Goal: Task Accomplishment & Management: Use online tool/utility

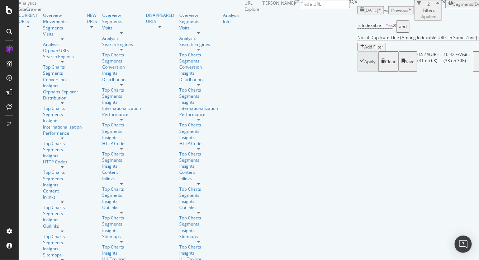
click at [364, 13] on span "[DATE]" at bounding box center [371, 10] width 14 height 6
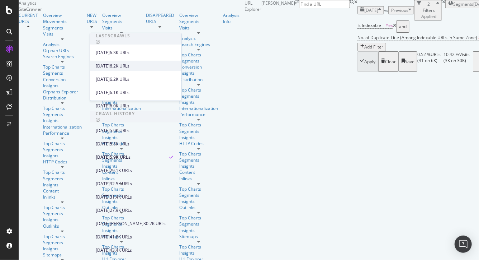
click at [110, 67] on div "[DATE]" at bounding box center [103, 65] width 14 height 6
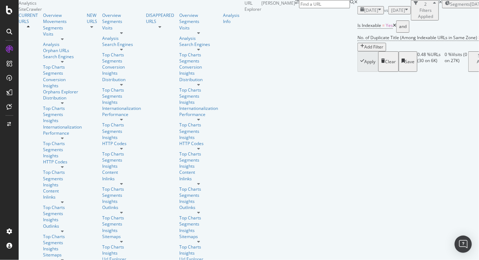
scroll to position [959, 0]
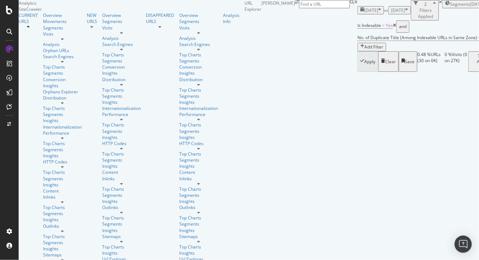
scroll to position [153, 0]
drag, startPoint x: 309, startPoint y: 132, endPoint x: 270, endPoint y: 133, distance: 38.7
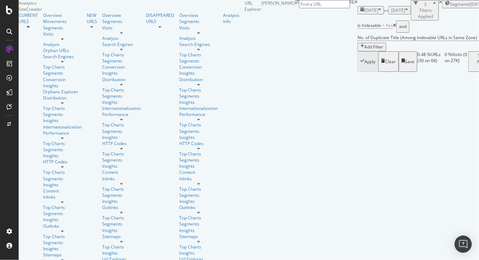
copy li "| Page 2 | Page 2"
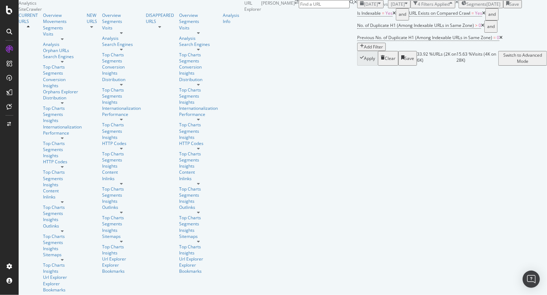
scroll to position [149, 0]
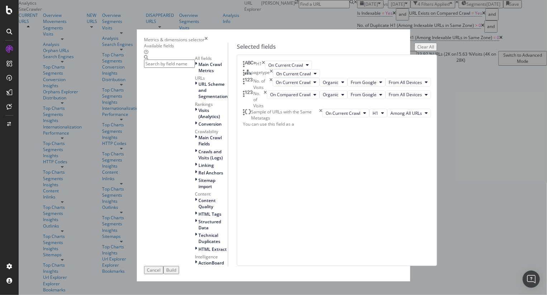
click at [195, 63] on input "modal" at bounding box center [169, 64] width 51 height 8
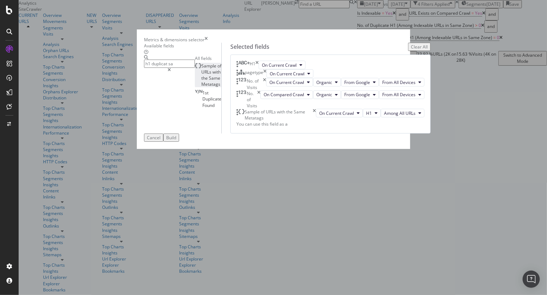
type input "h1 duplicat sa"
click at [209, 81] on span "Same" at bounding box center [214, 78] width 11 height 6
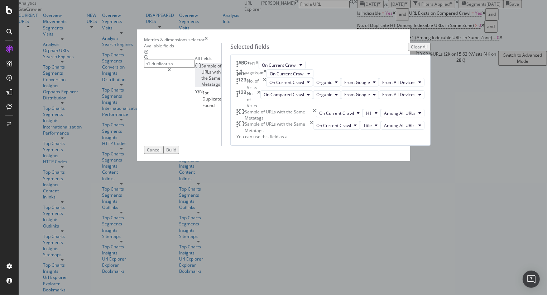
click at [176, 153] on div "Build" at bounding box center [171, 150] width 10 height 6
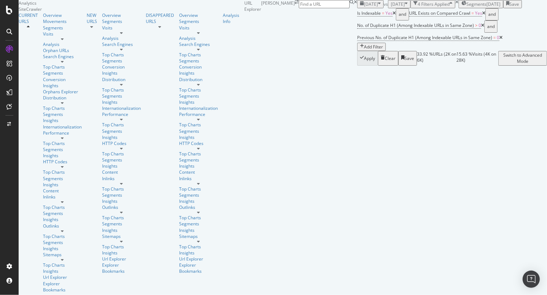
scroll to position [0, 422]
click at [9, 15] on div at bounding box center [9, 147] width 19 height 295
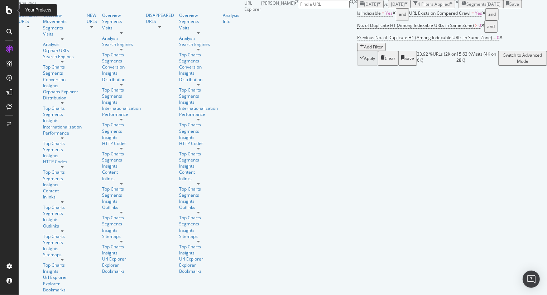
click at [10, 9] on icon at bounding box center [9, 10] width 6 height 9
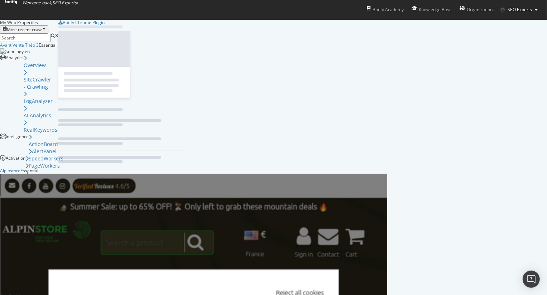
scroll to position [290, 538]
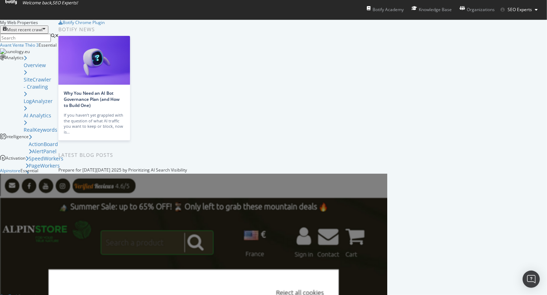
click at [51, 35] on input at bounding box center [25, 38] width 51 height 8
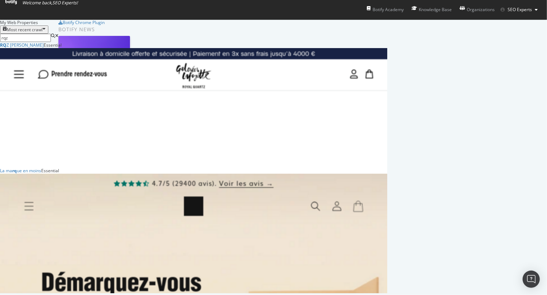
scroll to position [120, 383]
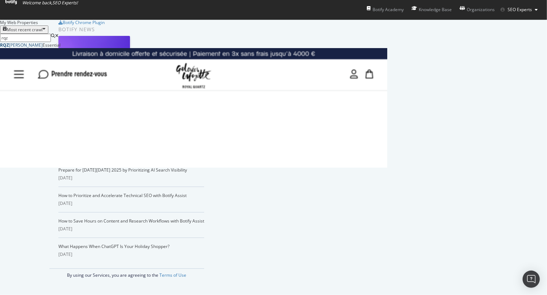
type input "rqz"
click at [43, 48] on div "RQZ Louis Pion" at bounding box center [21, 45] width 43 height 6
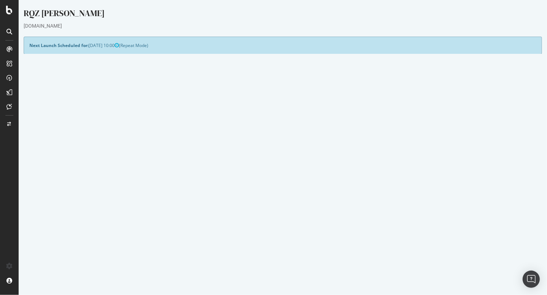
click at [271, 192] on button "Yes! Start Now" at bounding box center [273, 193] width 44 height 11
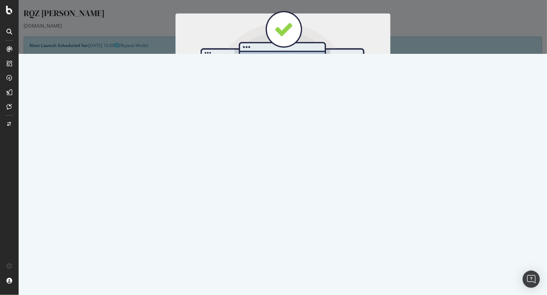
click at [303, 120] on button "Start Now" at bounding box center [296, 119] width 32 height 12
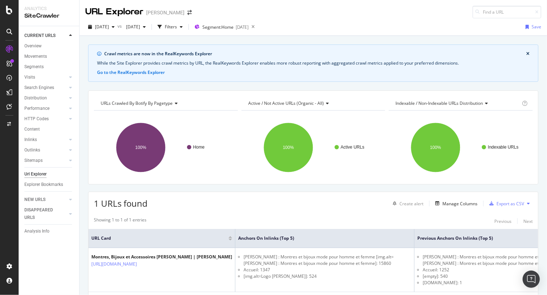
click at [49, 244] on div "CURRENT URLS Overview Movements Segments Visits Analysis Orphan URLs Search Eng…" at bounding box center [49, 160] width 61 height 269
click at [34, 106] on div "Performance" at bounding box center [36, 109] width 25 height 8
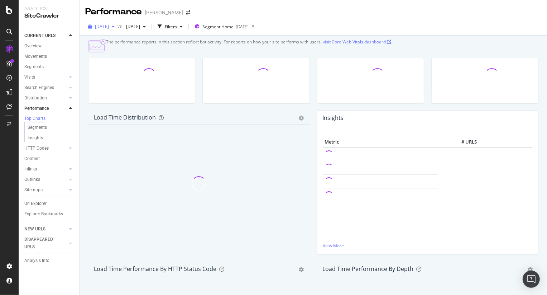
click at [109, 25] on span "[DATE]" at bounding box center [102, 26] width 14 height 6
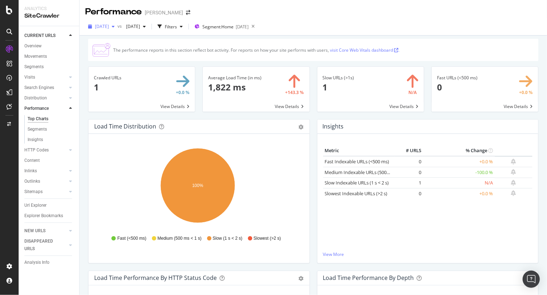
click at [115, 26] on icon "button" at bounding box center [113, 26] width 3 height 4
click at [120, 50] on div "[DATE]" at bounding box center [116, 52] width 40 height 6
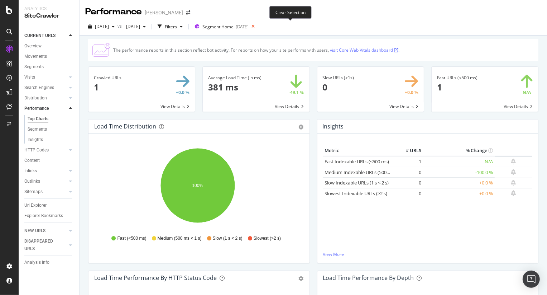
click at [258, 25] on icon at bounding box center [253, 27] width 9 height 10
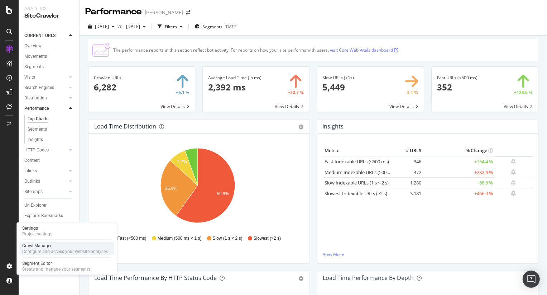
click at [41, 250] on div "Configure and access your website analyses" at bounding box center [65, 251] width 86 height 6
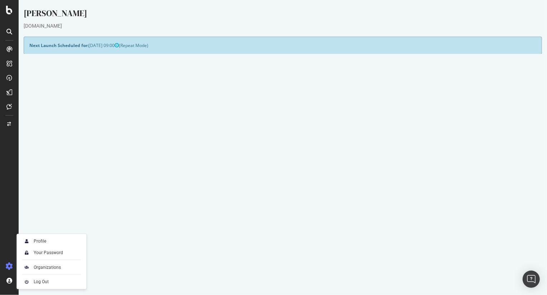
click at [268, 196] on button "Yes! Start Now" at bounding box center [273, 193] width 44 height 11
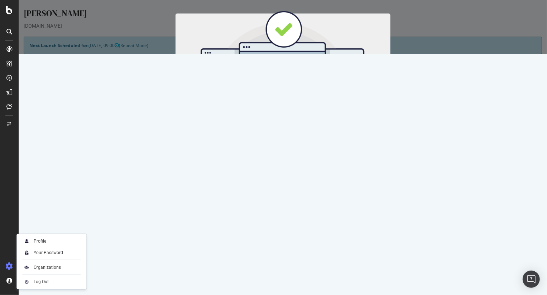
click at [296, 122] on button "Start Now" at bounding box center [296, 119] width 32 height 12
